Goal: Task Accomplishment & Management: Complete application form

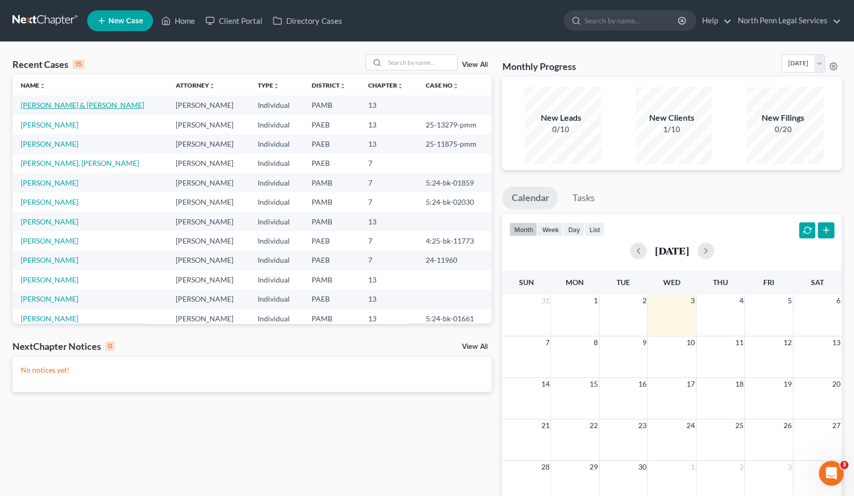
click at [65, 109] on link "[PERSON_NAME] & [PERSON_NAME]" at bounding box center [82, 105] width 123 height 9
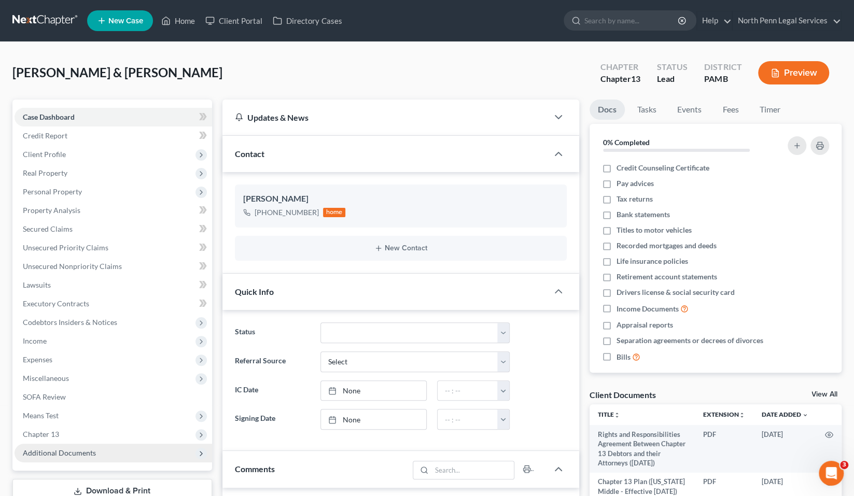
scroll to position [318, 0]
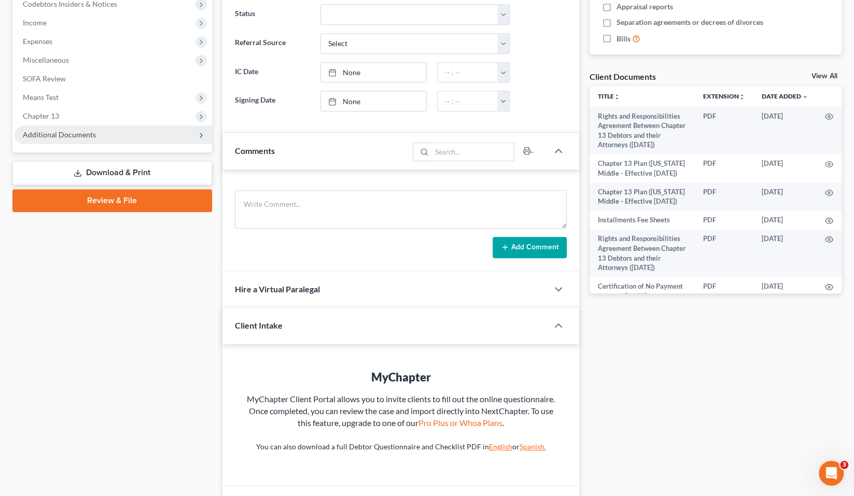
click at [61, 139] on span "Additional Documents" at bounding box center [59, 134] width 73 height 9
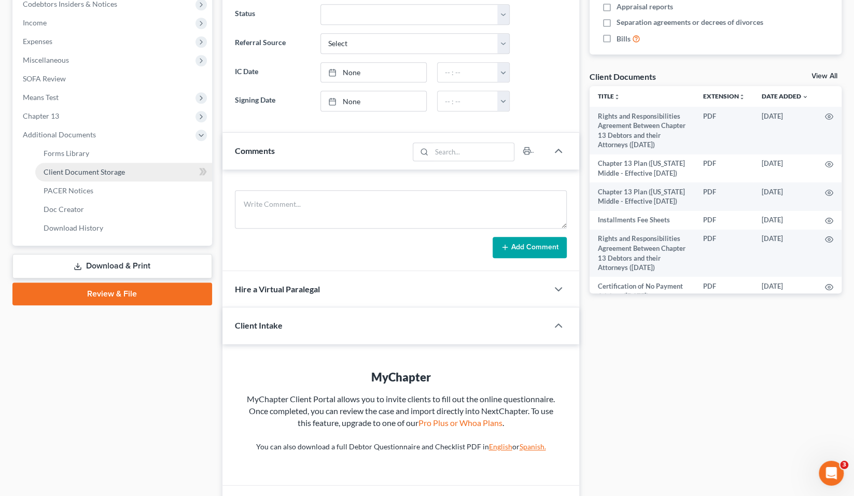
click at [87, 176] on span "Client Document Storage" at bounding box center [84, 171] width 81 height 9
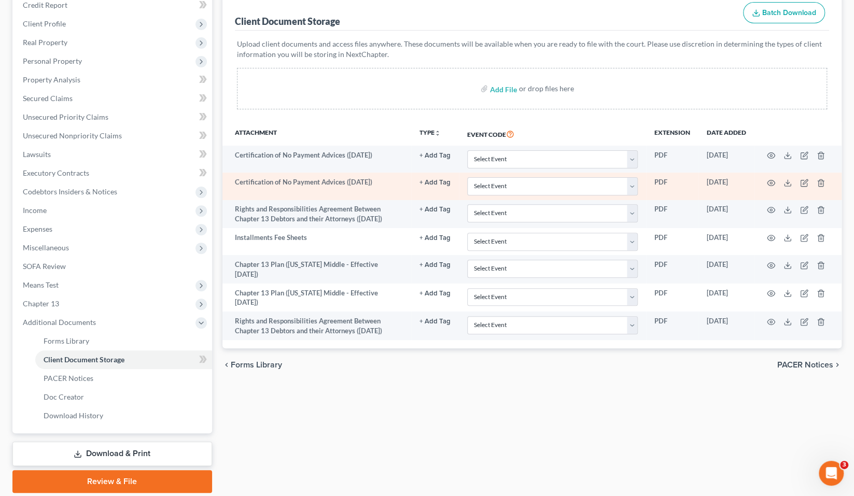
scroll to position [129, 0]
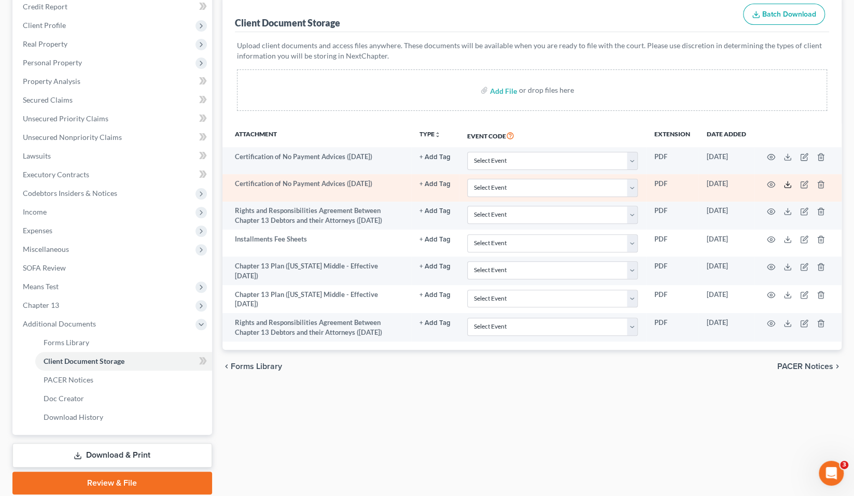
click at [786, 185] on polyline at bounding box center [788, 185] width 4 height 2
click at [787, 186] on line at bounding box center [787, 183] width 0 height 4
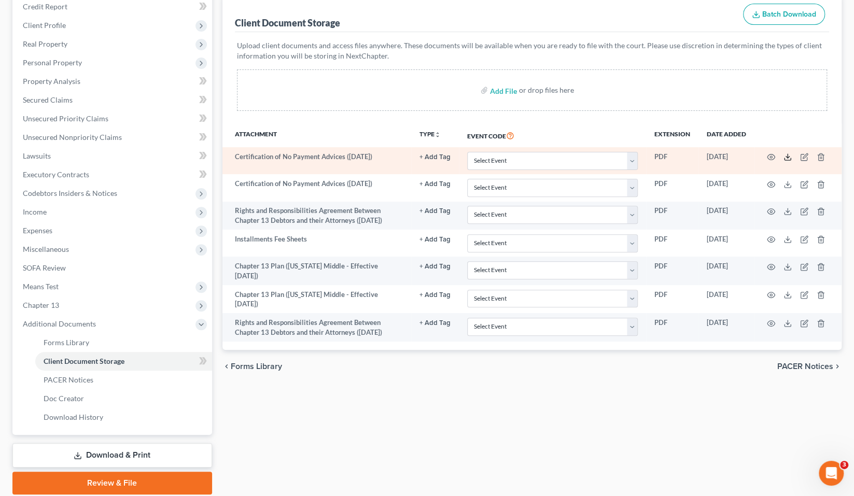
click at [785, 161] on icon at bounding box center [787, 157] width 8 height 8
click at [801, 161] on icon "button" at bounding box center [804, 157] width 8 height 8
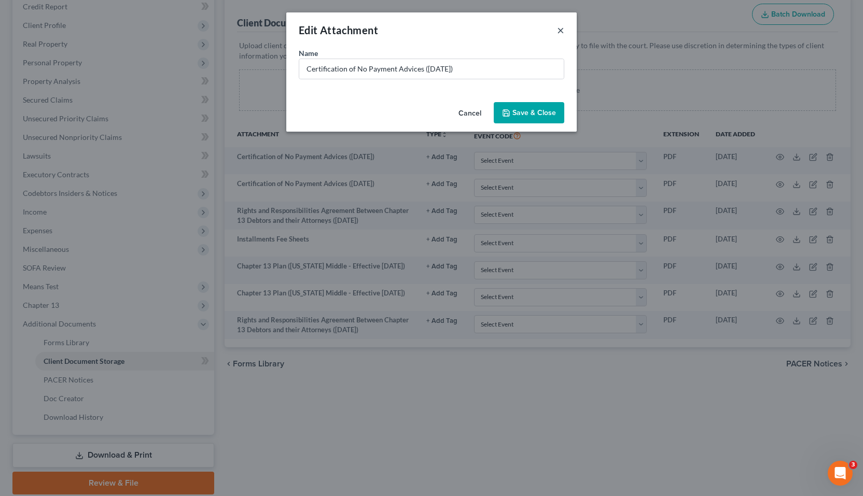
click at [564, 35] on button "×" at bounding box center [560, 30] width 7 height 12
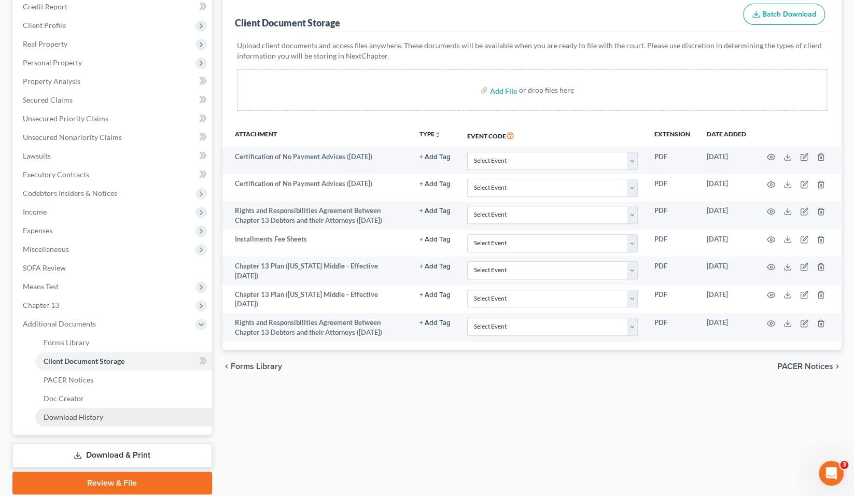
scroll to position [206, 0]
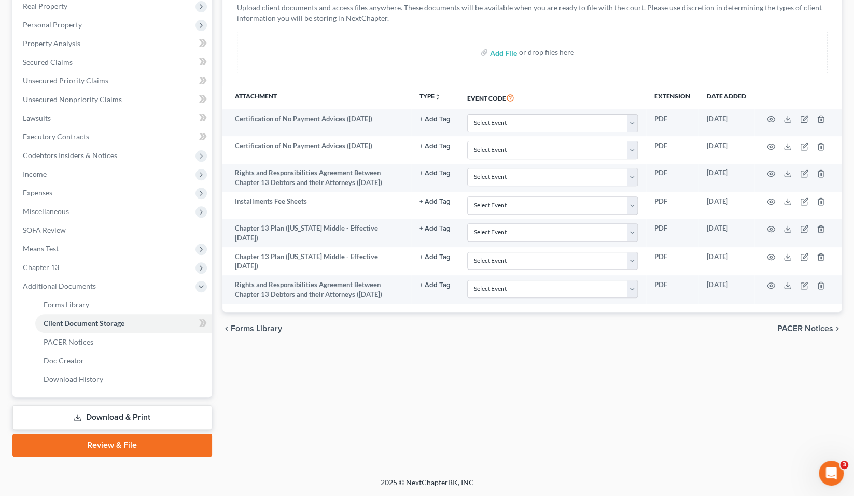
click at [103, 420] on link "Download & Print" at bounding box center [112, 417] width 200 height 24
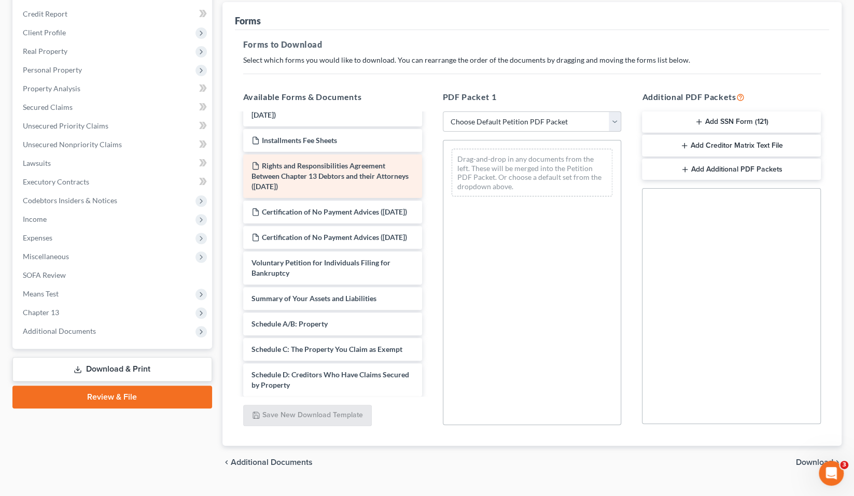
scroll to position [102, 0]
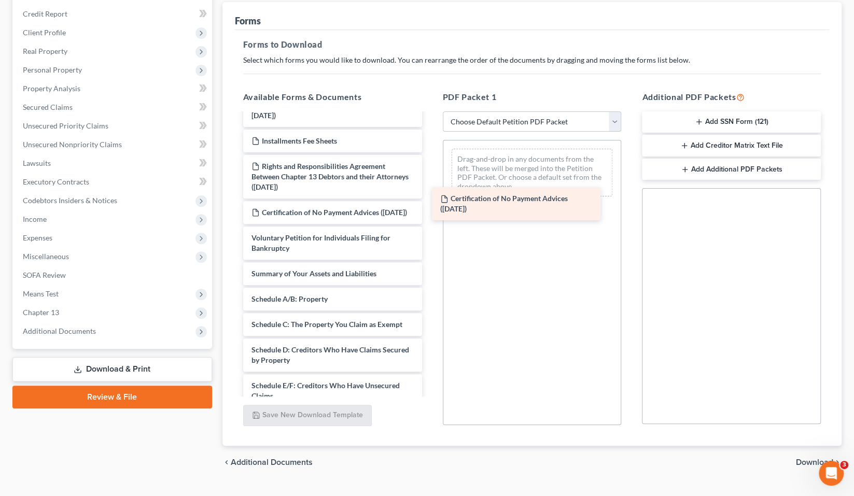
drag, startPoint x: 318, startPoint y: 245, endPoint x: 506, endPoint y: 209, distance: 191.1
click at [430, 209] on div "Certification of No Payment Advices ([DATE]) Rights and Responsibilities Agreem…" at bounding box center [332, 375] width 195 height 727
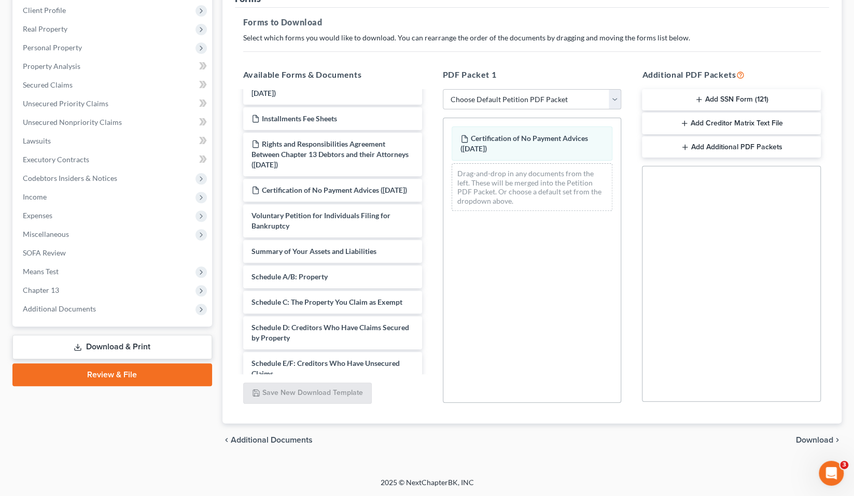
click at [814, 436] on span "Download" at bounding box center [814, 440] width 37 height 8
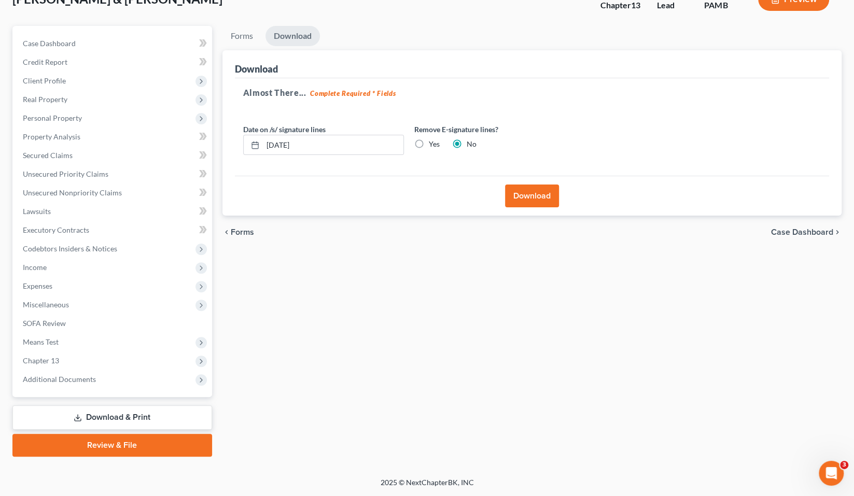
scroll to position [107, 0]
click at [521, 185] on button "Download" at bounding box center [532, 196] width 54 height 23
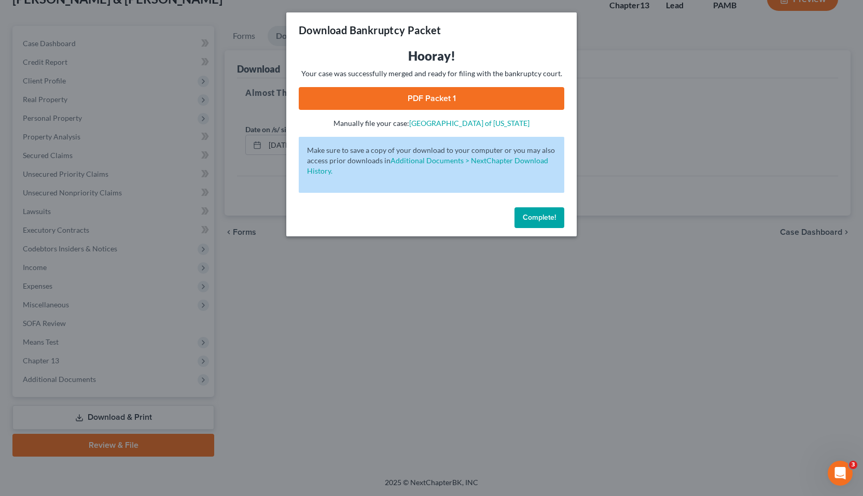
click at [433, 104] on link "PDF Packet 1" at bounding box center [431, 98] width 265 height 23
click at [535, 222] on span "Complete!" at bounding box center [539, 217] width 33 height 9
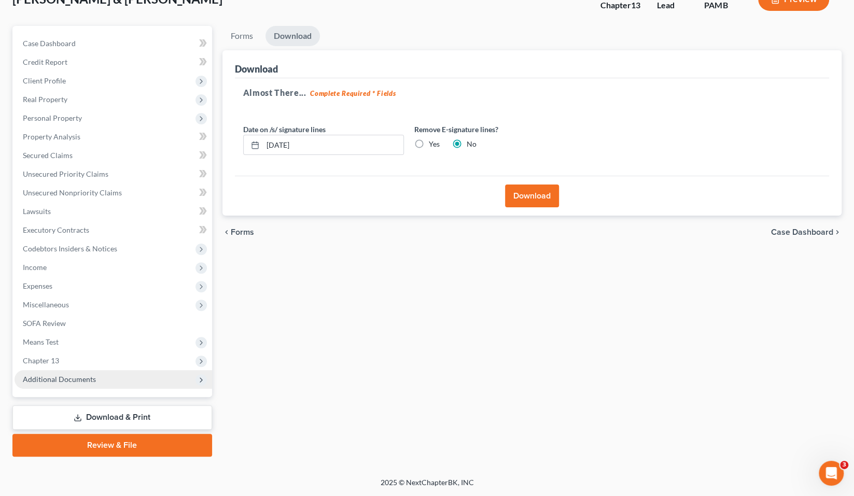
click at [93, 375] on span "Additional Documents" at bounding box center [59, 379] width 73 height 9
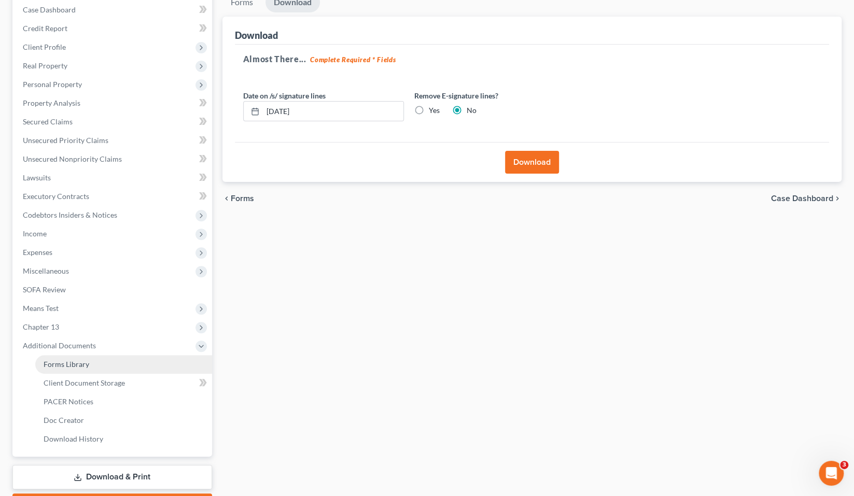
click at [104, 374] on link "Forms Library" at bounding box center [123, 364] width 177 height 19
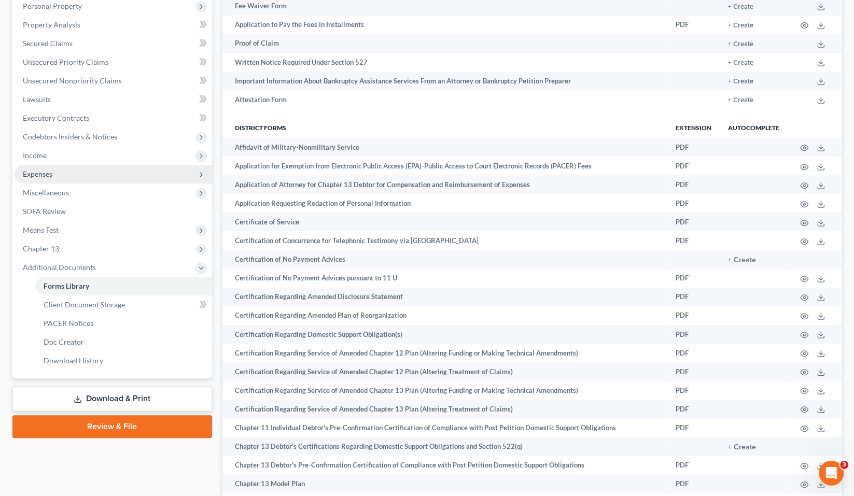
scroll to position [243, 0]
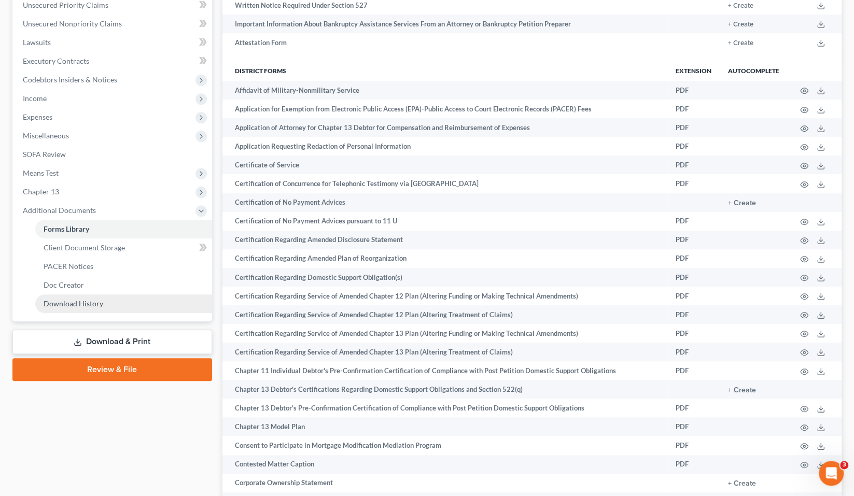
click at [103, 308] on span "Download History" at bounding box center [74, 303] width 60 height 9
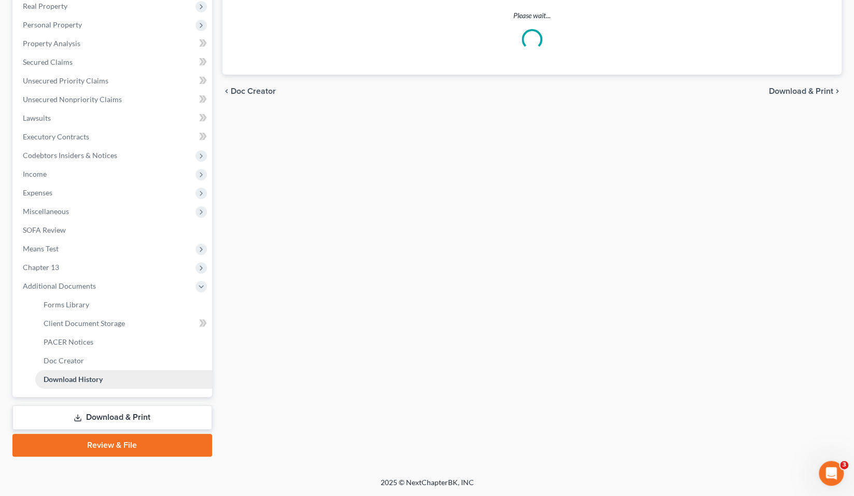
scroll to position [206, 0]
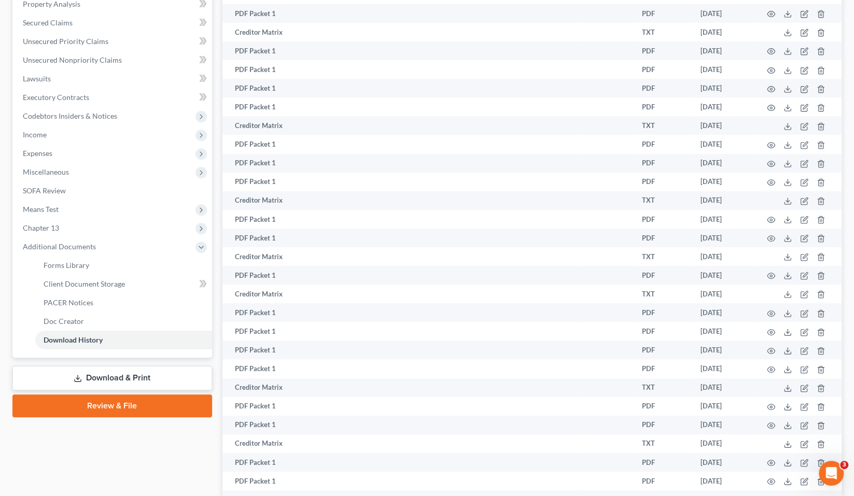
click at [154, 390] on link "Download & Print" at bounding box center [112, 378] width 200 height 24
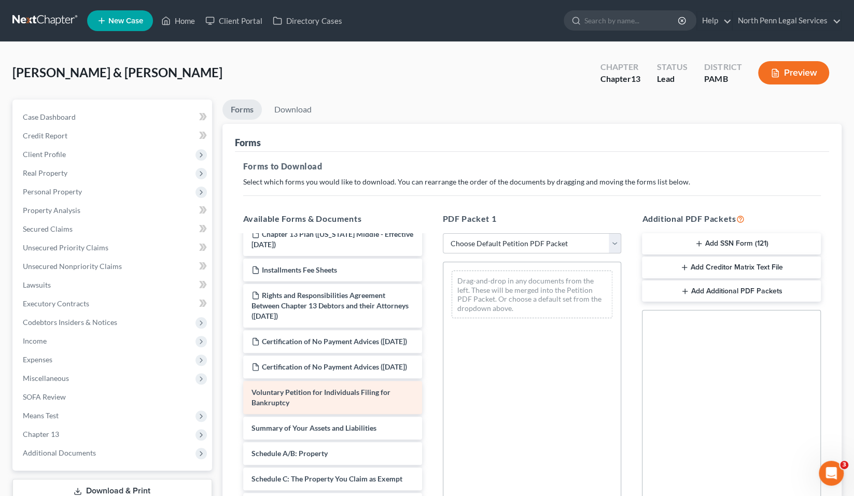
scroll to position [106, 0]
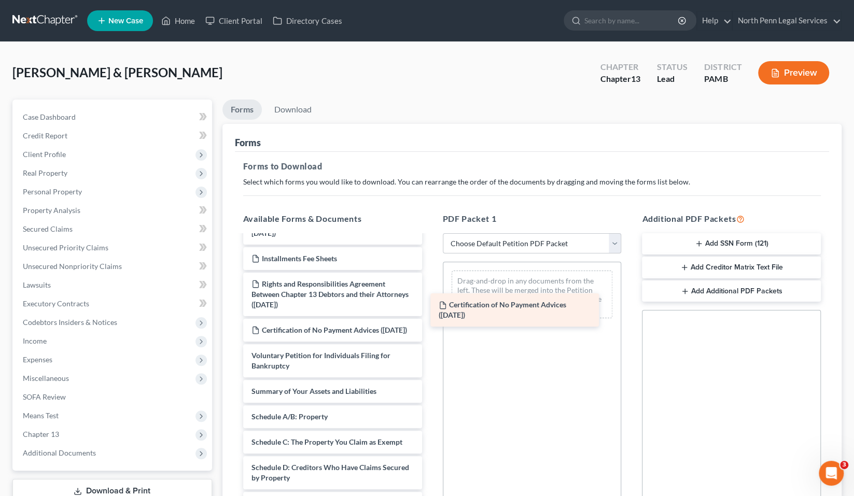
drag, startPoint x: 347, startPoint y: 393, endPoint x: 533, endPoint y: 307, distance: 204.8
click at [430, 307] on div "Certification of No Payment Advices ([DATE]) Rights and Responsibilities Agreem…" at bounding box center [332, 493] width 195 height 727
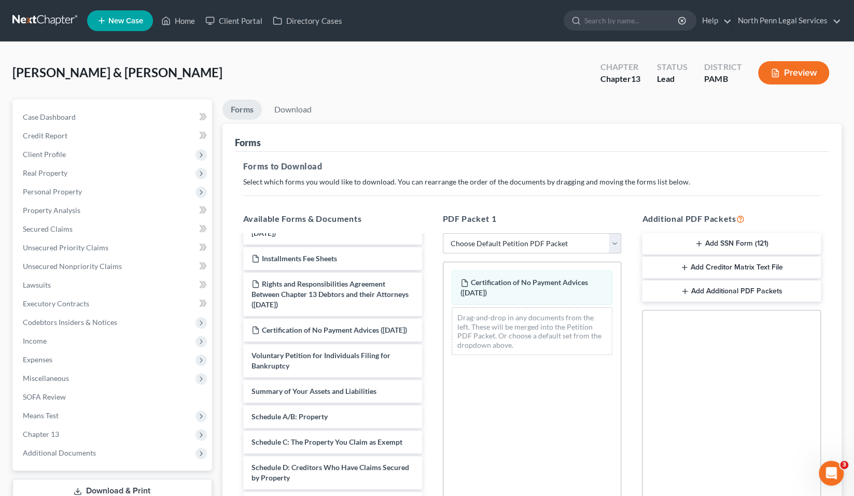
scroll to position [165, 0]
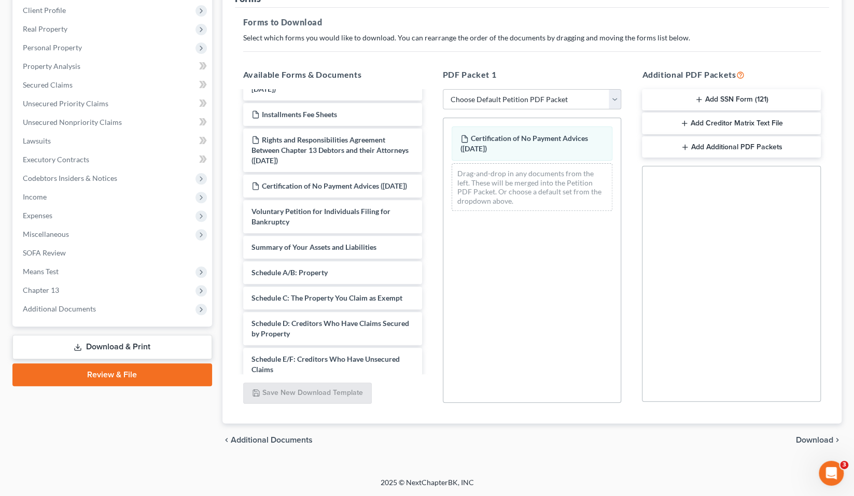
click at [819, 438] on span "Download" at bounding box center [814, 440] width 37 height 8
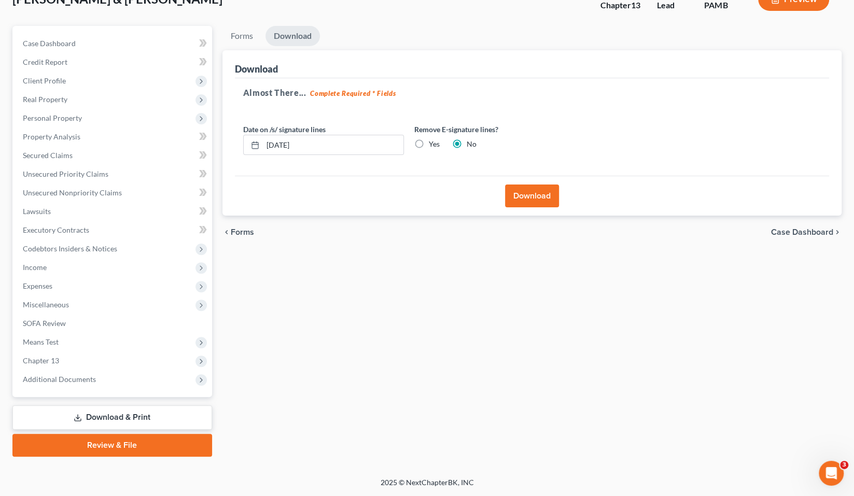
click at [543, 185] on button "Download" at bounding box center [532, 196] width 54 height 23
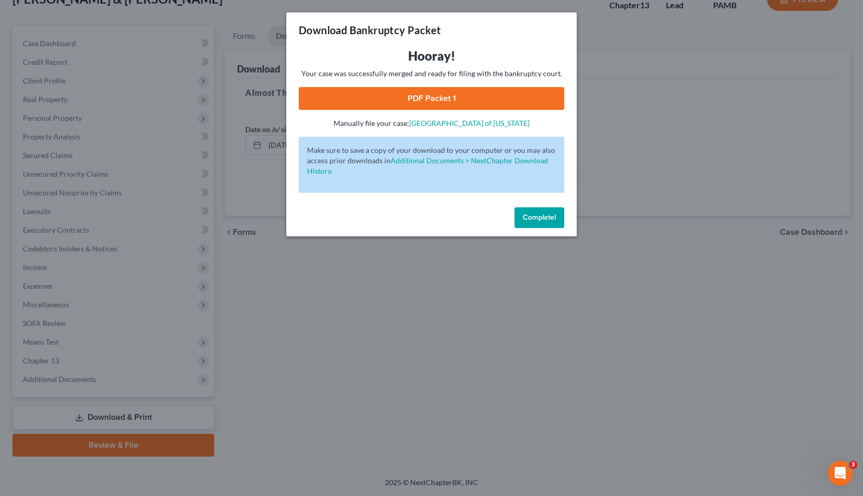
click at [440, 102] on link "PDF Packet 1" at bounding box center [431, 98] width 265 height 23
click at [424, 107] on link "PDF Packet 1" at bounding box center [431, 98] width 265 height 23
click at [539, 222] on span "Complete!" at bounding box center [539, 217] width 33 height 9
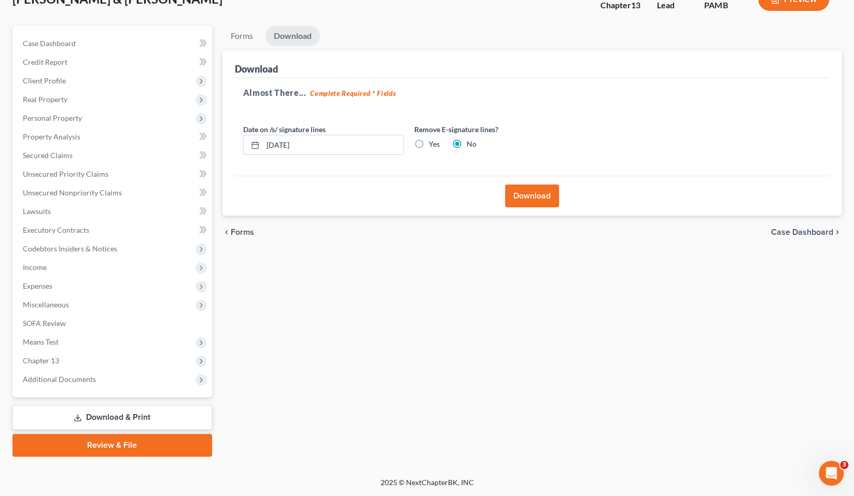
scroll to position [28, 0]
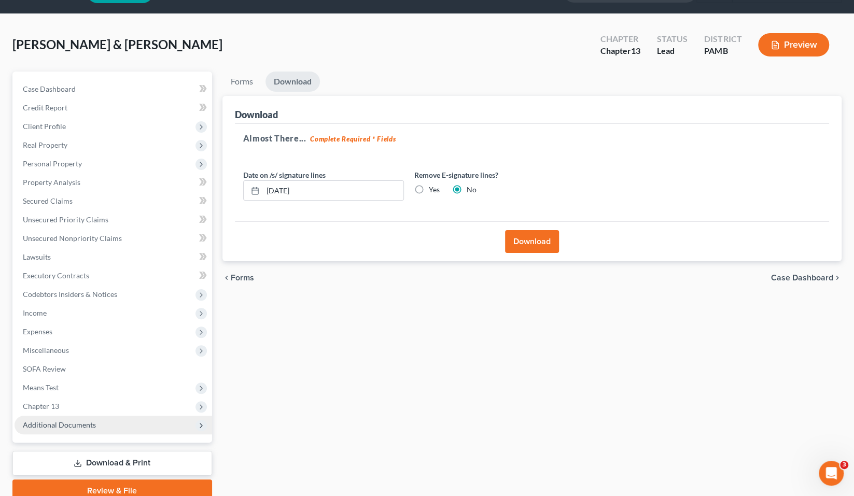
click at [117, 434] on span "Additional Documents" at bounding box center [114, 425] width 198 height 19
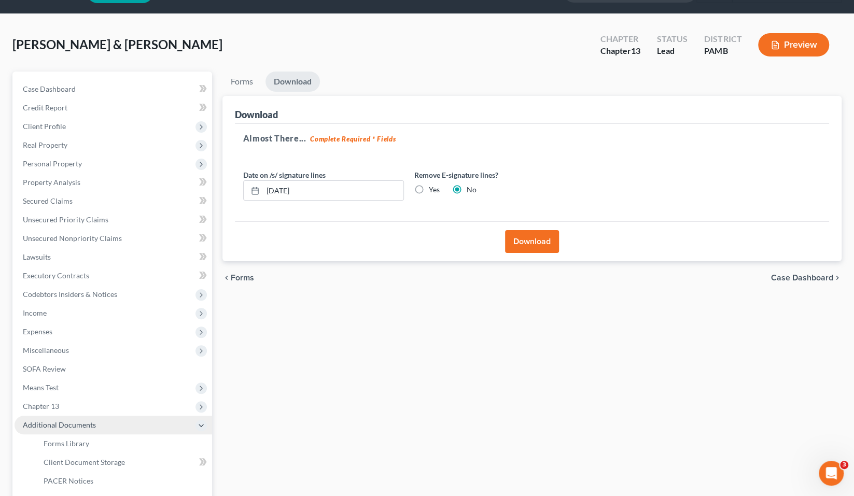
scroll to position [146, 0]
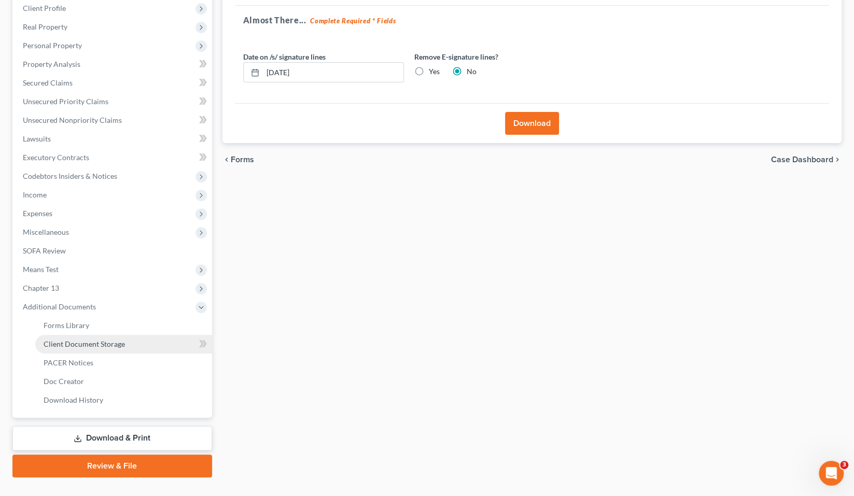
click at [105, 348] on span "Client Document Storage" at bounding box center [84, 344] width 81 height 9
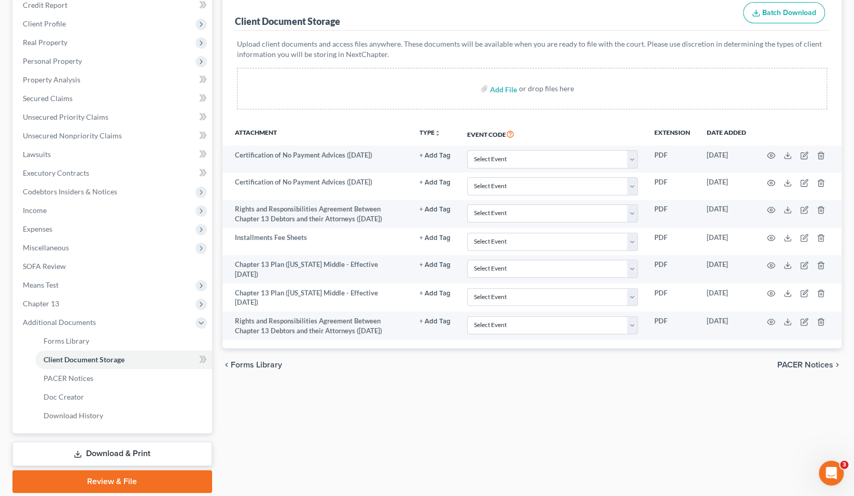
scroll to position [139, 0]
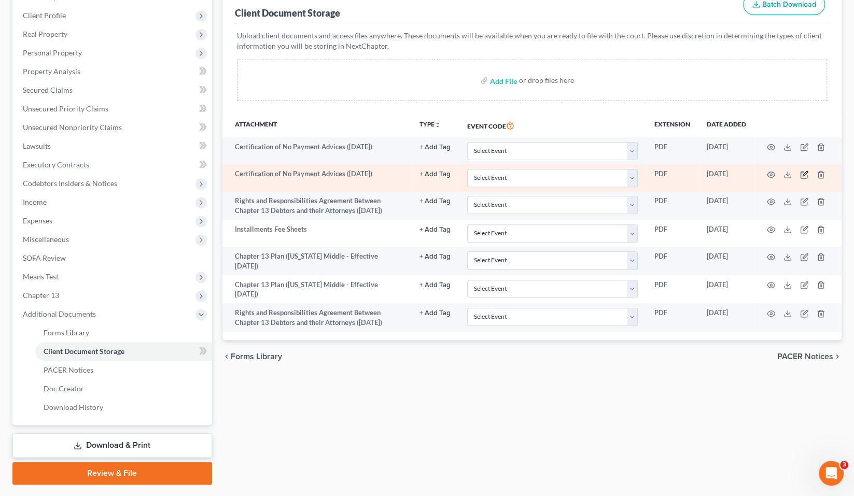
click at [802, 179] on icon "button" at bounding box center [804, 175] width 8 height 8
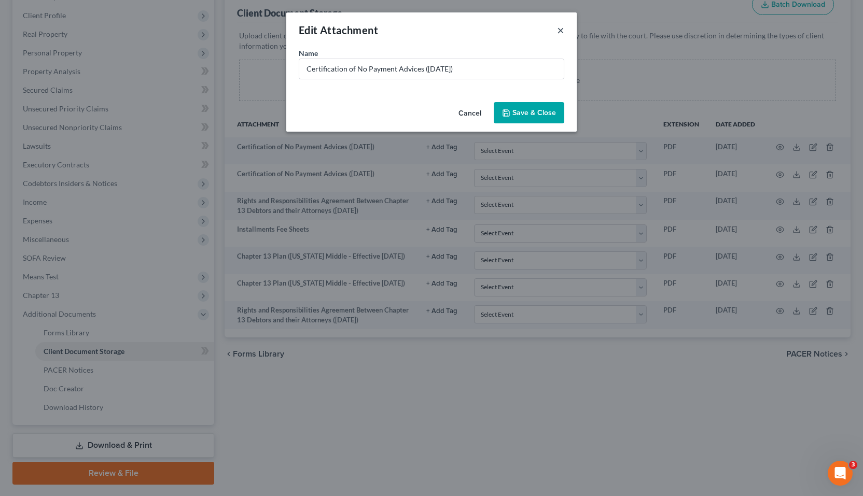
click at [564, 32] on button "×" at bounding box center [560, 30] width 7 height 12
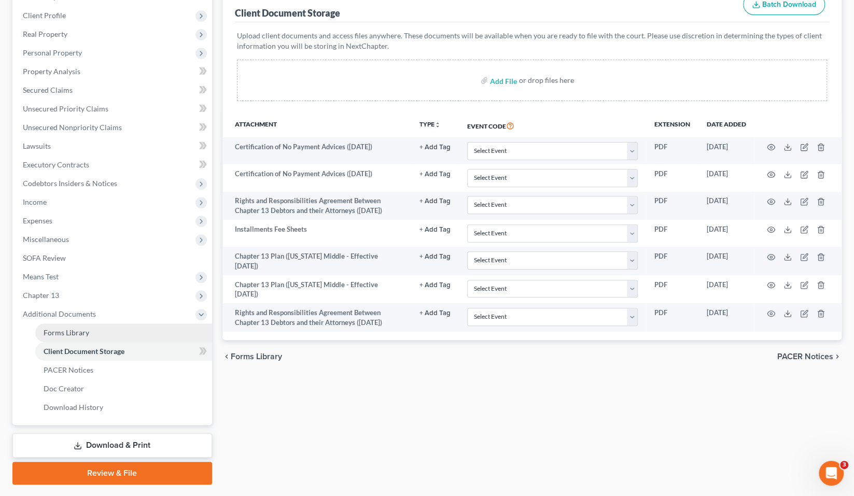
click at [103, 342] on link "Forms Library" at bounding box center [123, 332] width 177 height 19
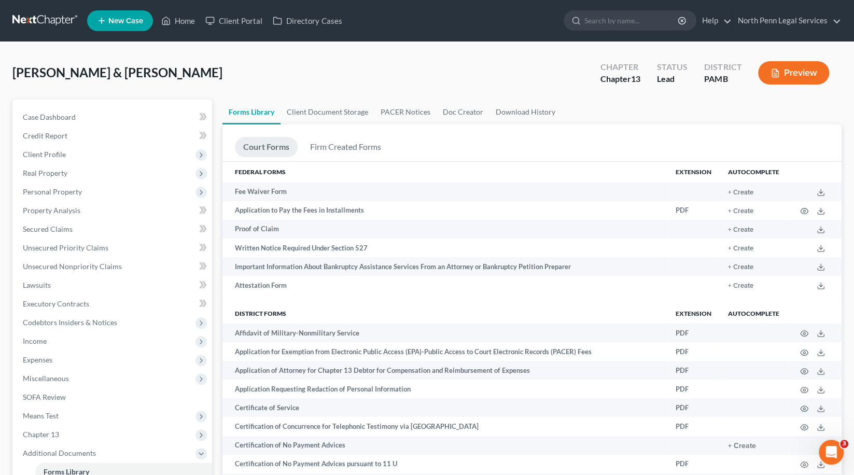
scroll to position [282, 0]
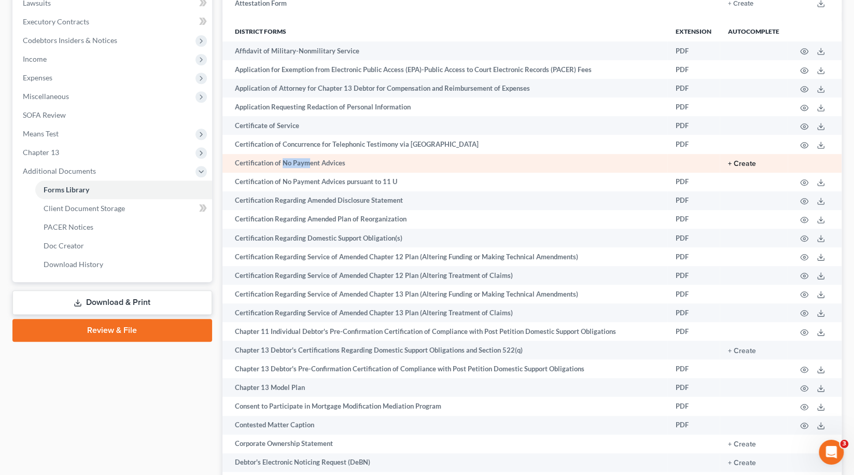
click at [730, 167] on button "+ Create" at bounding box center [742, 163] width 28 height 7
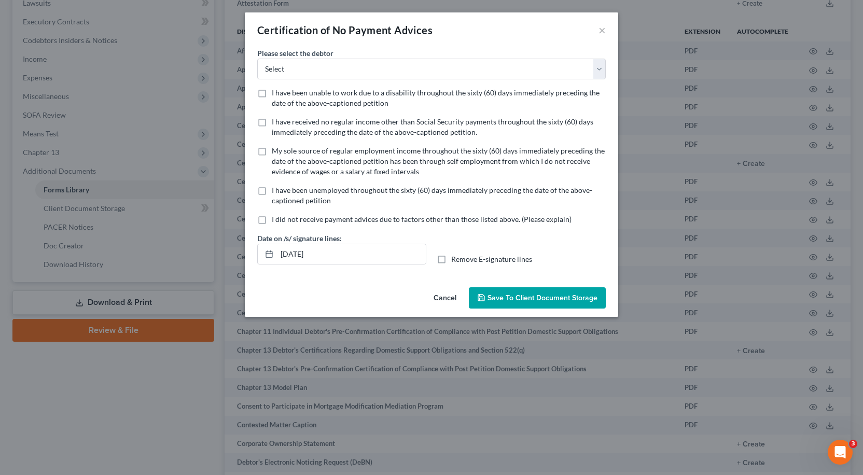
click at [272, 202] on span "I have been unemployed throughout the sixty (60) days immediately preceding the…" at bounding box center [432, 195] width 320 height 19
click at [276, 192] on input "I have been unemployed throughout the sixty (60) days immediately preceding the…" at bounding box center [279, 188] width 7 height 7
checkbox input "true"
select select "0"
click option "[PERSON_NAME]" at bounding box center [0, 0] width 0 height 0
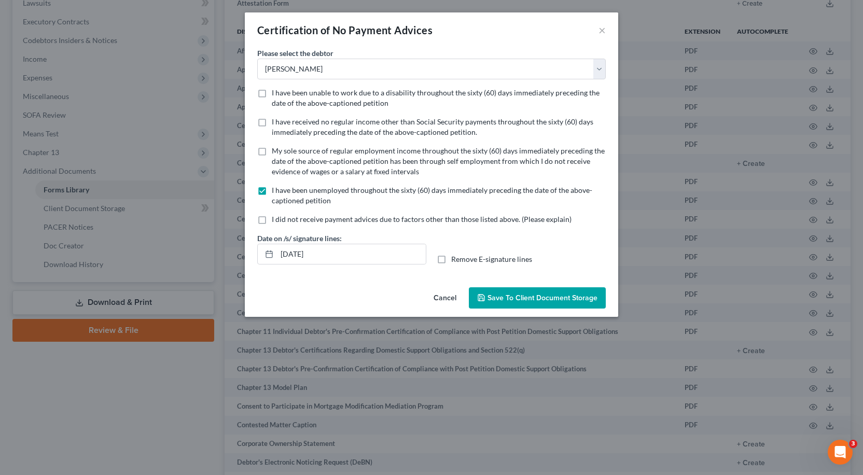
click at [514, 302] on span "Save to Client Document Storage" at bounding box center [542, 297] width 110 height 9
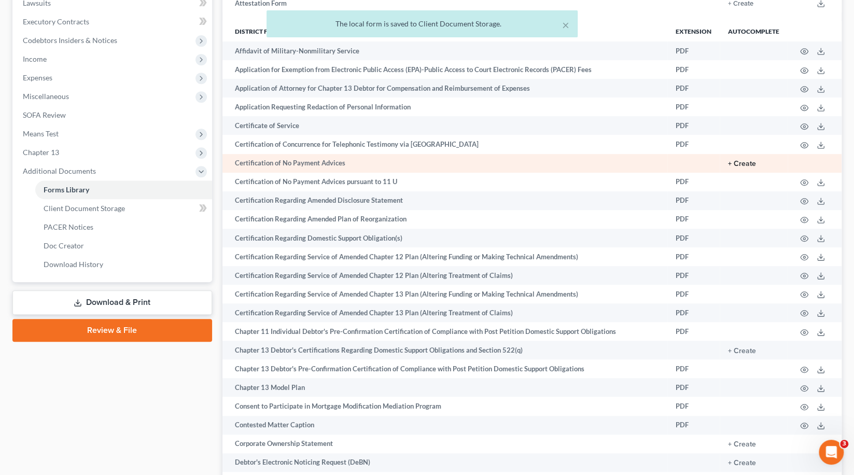
click at [738, 167] on button "+ Create" at bounding box center [742, 163] width 28 height 7
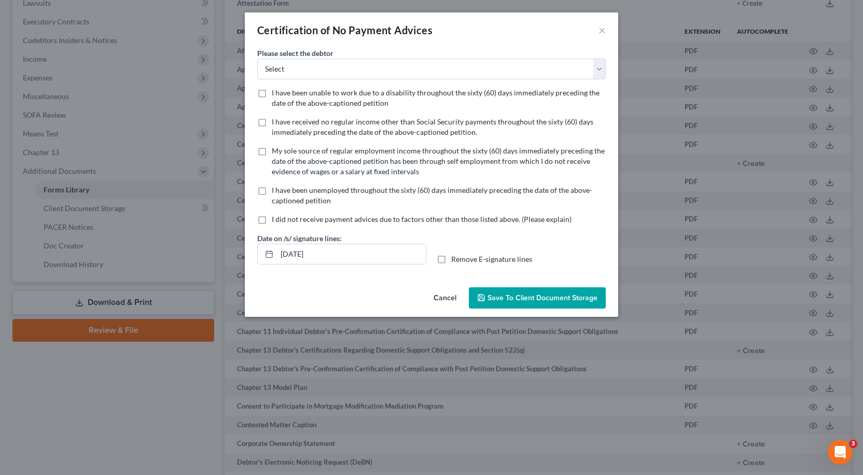
click at [370, 132] on span "I have received no regular income other than Social Security payments throughou…" at bounding box center [432, 126] width 321 height 19
click at [283, 123] on input "I have received no regular income other than Social Security payments throughou…" at bounding box center [279, 120] width 7 height 7
checkbox input "true"
click at [532, 302] on span "Save to Client Document Storage" at bounding box center [542, 297] width 110 height 9
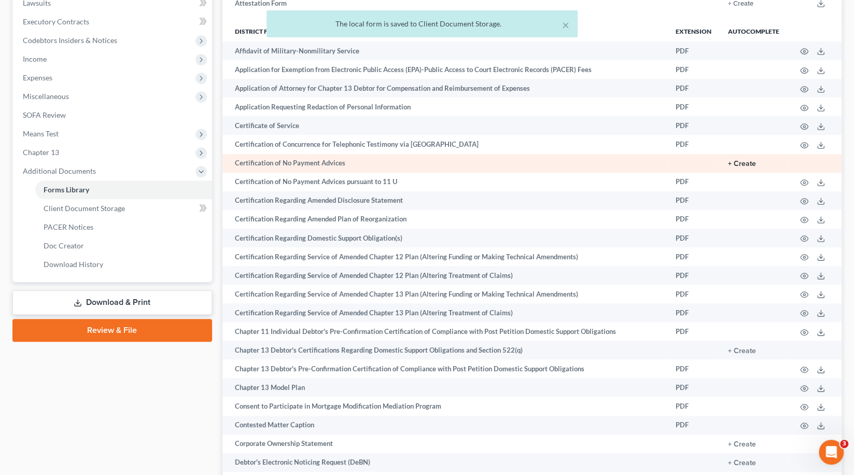
click at [731, 167] on button "+ Create" at bounding box center [742, 163] width 28 height 7
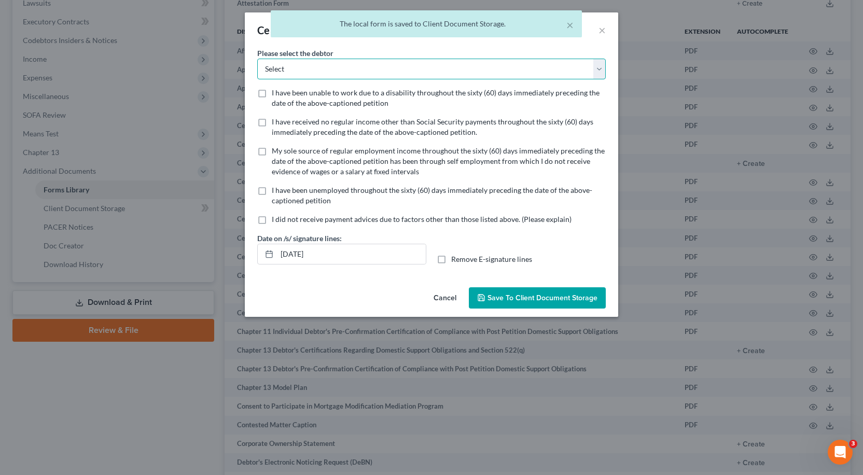
click at [257, 59] on select "Select [PERSON_NAME] [PERSON_NAME]" at bounding box center [431, 69] width 348 height 21
select select "1"
click option "[PERSON_NAME]" at bounding box center [0, 0] width 0 height 0
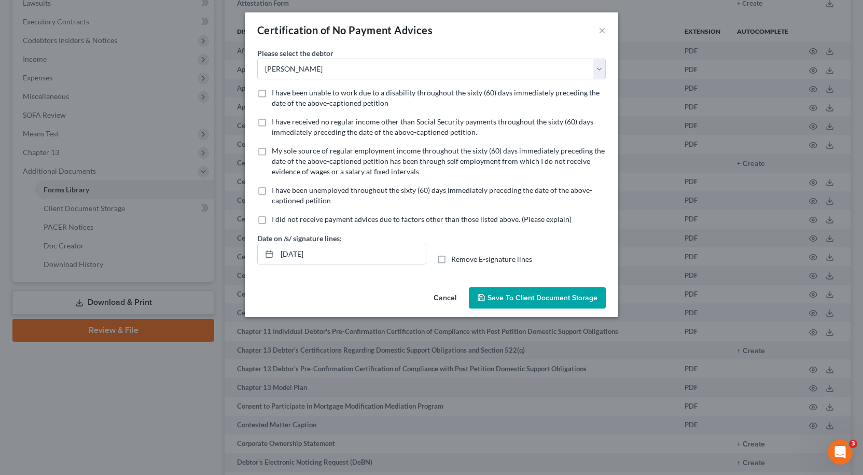
click at [307, 132] on span "I have received no regular income other than Social Security payments throughou…" at bounding box center [432, 126] width 321 height 19
click at [283, 123] on input "I have received no regular income other than Social Security payments throughou…" at bounding box center [279, 120] width 7 height 7
checkbox input "true"
click at [503, 302] on span "Save to Client Document Storage" at bounding box center [542, 297] width 110 height 9
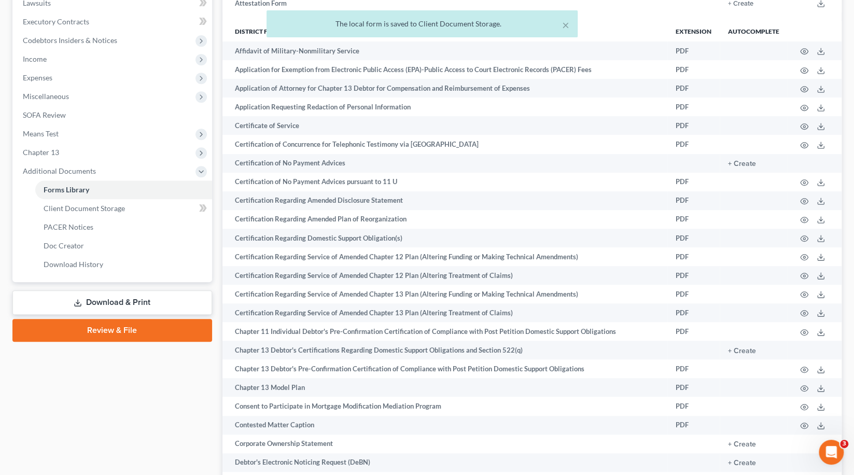
click at [110, 315] on link "Download & Print" at bounding box center [112, 302] width 200 height 24
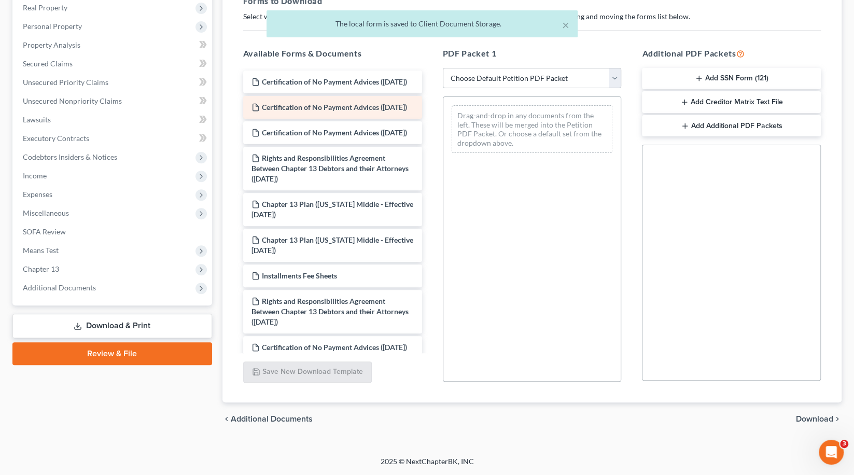
scroll to position [89, 0]
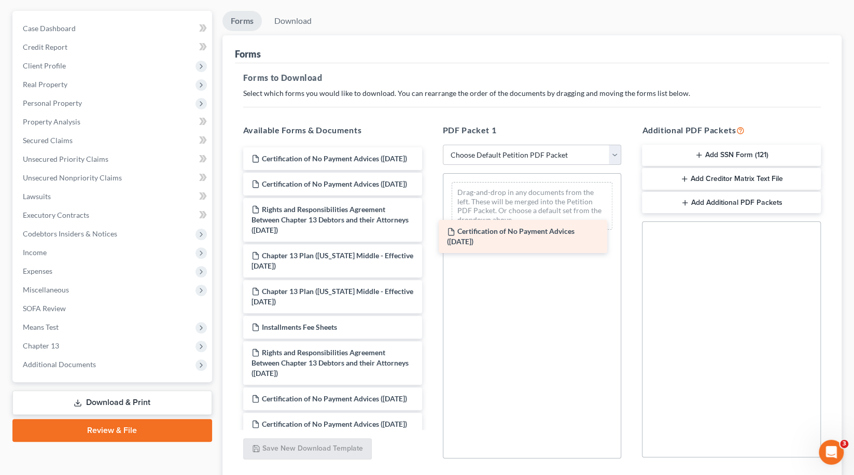
drag, startPoint x: 377, startPoint y: 182, endPoint x: 571, endPoint y: 243, distance: 203.0
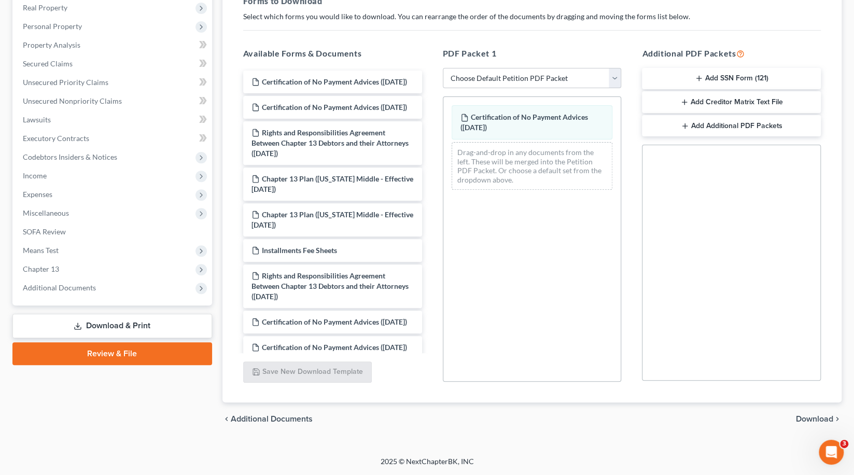
click at [798, 416] on span "Download" at bounding box center [814, 419] width 37 height 8
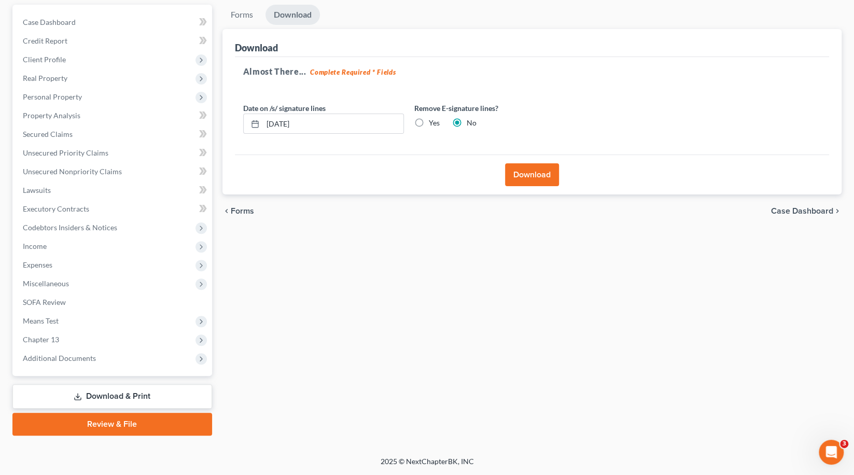
scroll to position [129, 0]
click at [525, 163] on button "Download" at bounding box center [532, 174] width 54 height 23
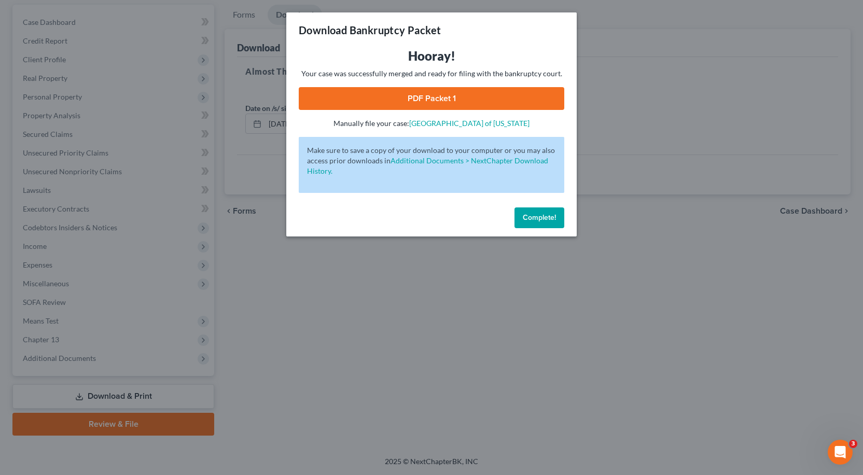
click at [409, 98] on link "PDF Packet 1" at bounding box center [431, 98] width 265 height 23
click at [425, 104] on link "PDF Packet 1" at bounding box center [431, 98] width 265 height 23
click at [536, 222] on span "Complete!" at bounding box center [539, 217] width 33 height 9
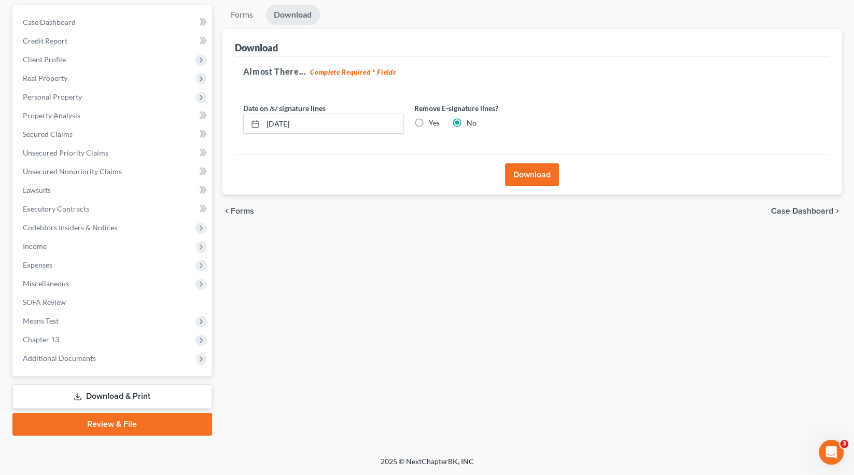
click at [253, 207] on span "Forms" at bounding box center [242, 211] width 23 height 8
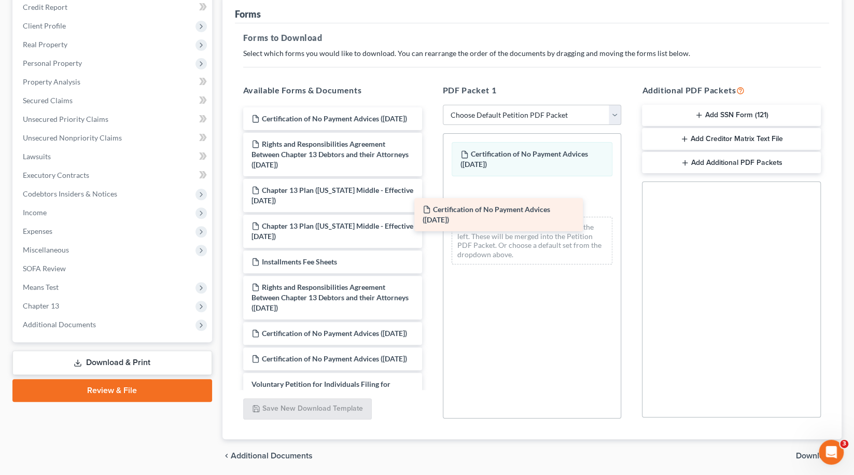
drag, startPoint x: 359, startPoint y: 175, endPoint x: 538, endPoint y: 218, distance: 183.5
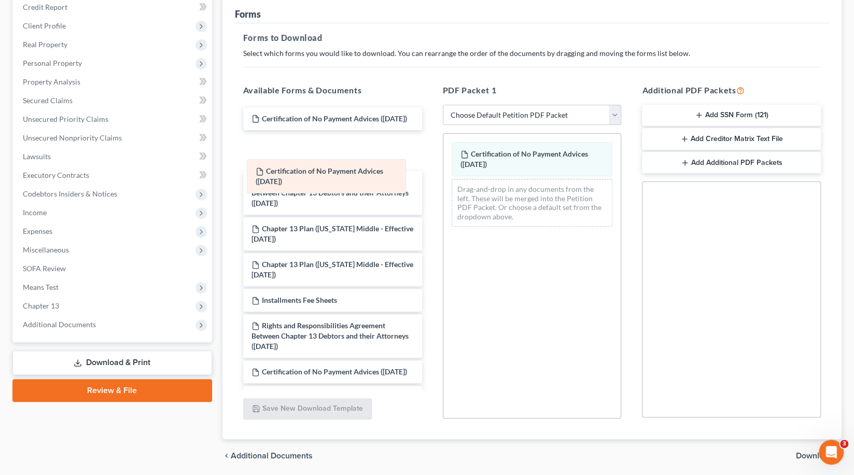
drag, startPoint x: 491, startPoint y: 174, endPoint x: 279, endPoint y: 175, distance: 211.5
click at [443, 175] on div "Certification of No Payment Advices ([DATE]) Certification of No Payment Advice…" at bounding box center [532, 184] width 178 height 101
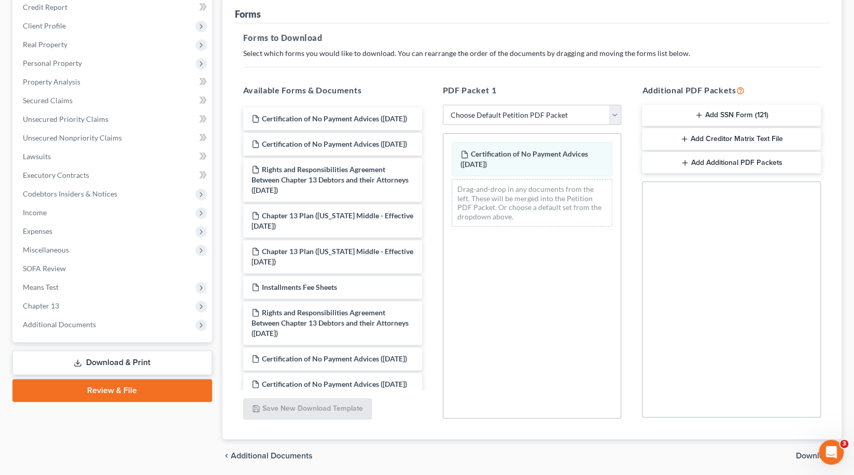
scroll to position [187, 0]
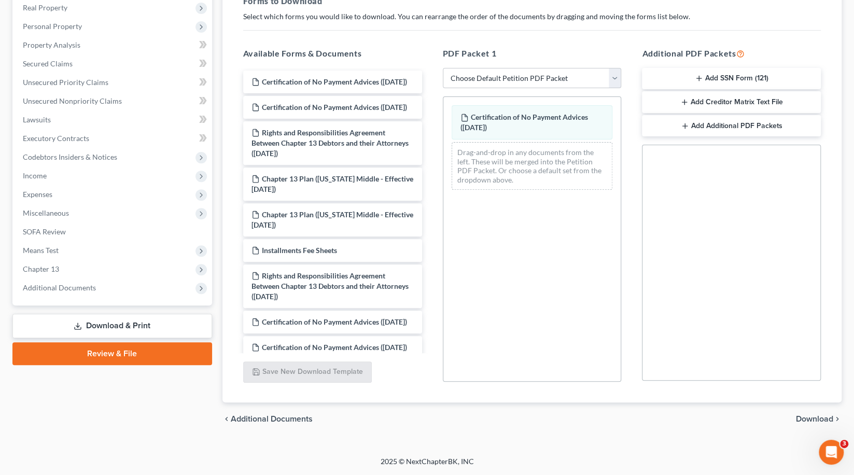
click at [809, 415] on span "Download" at bounding box center [814, 419] width 37 height 8
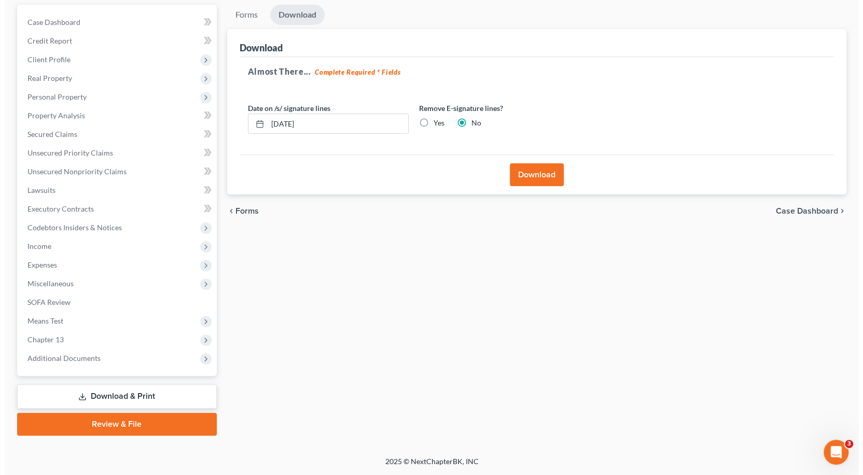
scroll to position [129, 0]
click at [516, 163] on button "Download" at bounding box center [532, 174] width 54 height 23
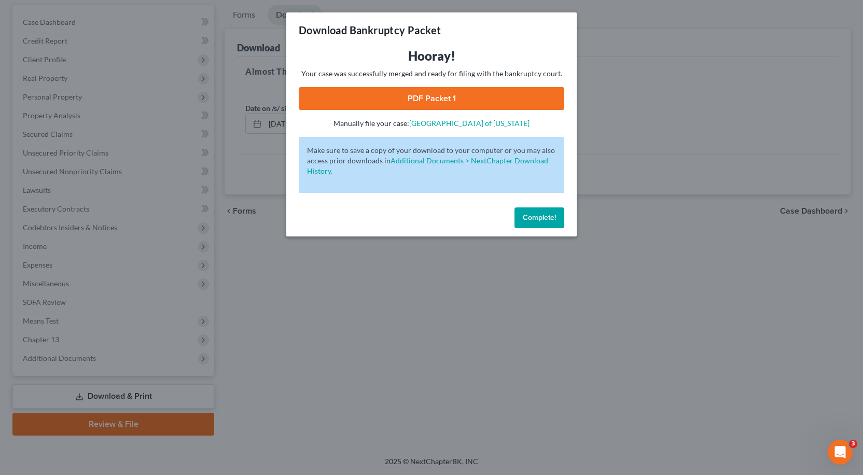
click at [446, 105] on link "PDF Packet 1" at bounding box center [431, 98] width 265 height 23
